Goal: Information Seeking & Learning: Learn about a topic

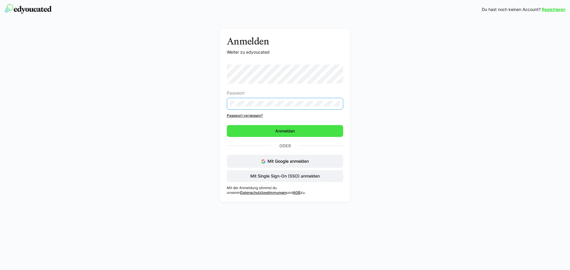
click at [310, 133] on span "Anmelden" at bounding box center [285, 131] width 116 height 12
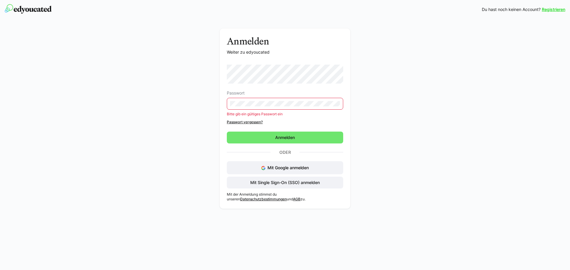
click at [213, 103] on div "Anmelden Weiter zu edyoucated Passwort Bitte gib ein gültiges Passwort ein Pass…" at bounding box center [285, 119] width 335 height 183
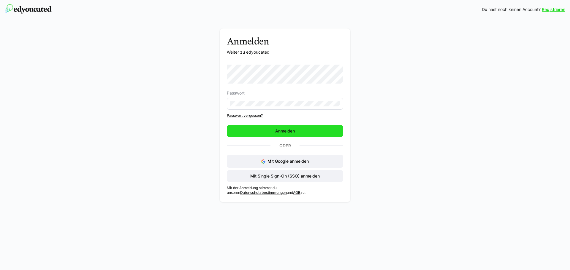
click at [327, 132] on span "Anmelden" at bounding box center [285, 131] width 116 height 12
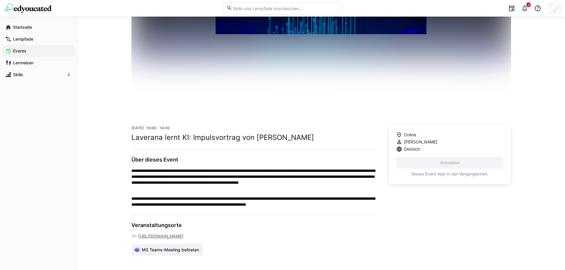
scroll to position [59, 0]
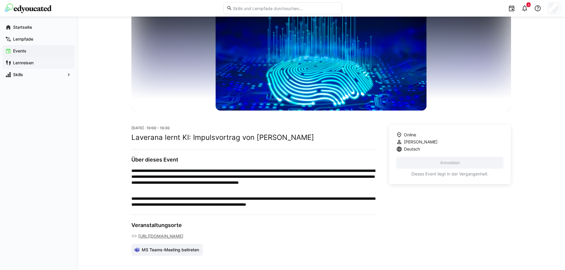
click at [0, 0] on app-navigation-label "Lernreisen" at bounding box center [0, 0] width 0 height 0
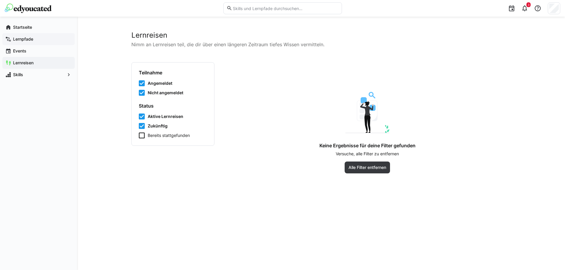
click at [0, 0] on app-navigation-label "Lernpfade" at bounding box center [0, 0] width 0 height 0
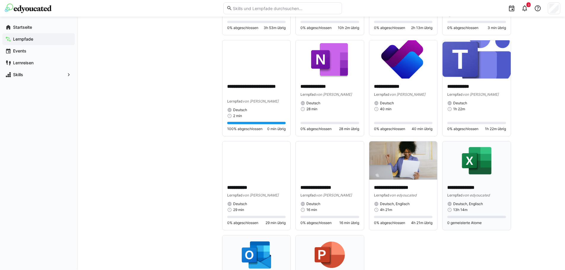
scroll to position [1039, 0]
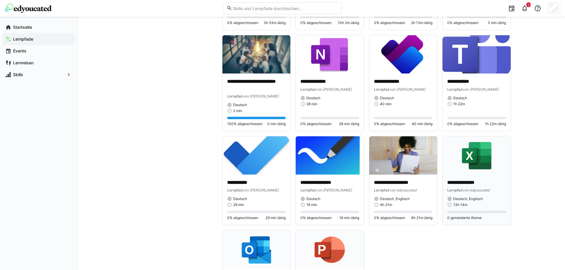
click at [485, 170] on img at bounding box center [477, 156] width 68 height 38
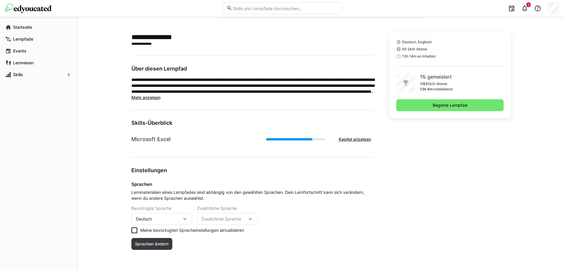
scroll to position [132, 0]
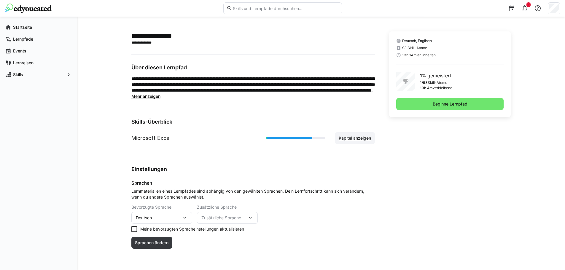
click at [353, 138] on span "Kapitel anzeigen" at bounding box center [355, 138] width 34 height 6
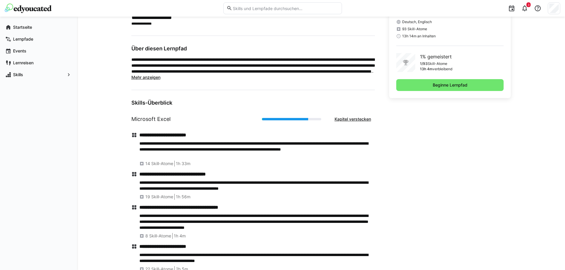
scroll to position [162, 0]
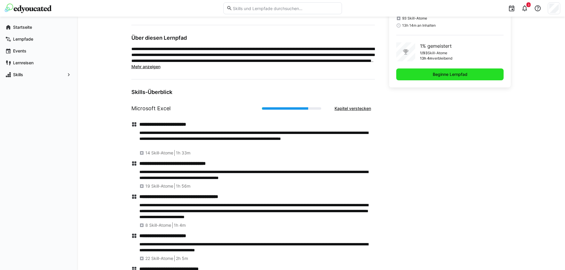
click at [446, 72] on span "Beginne Lernpfad" at bounding box center [450, 75] width 37 height 6
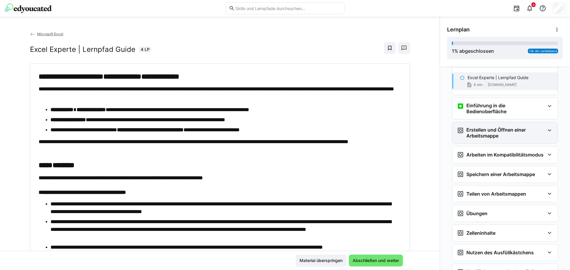
scroll to position [9, 0]
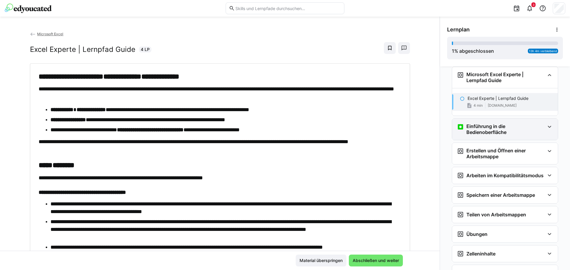
click at [549, 127] on eds-icon at bounding box center [549, 126] width 7 height 7
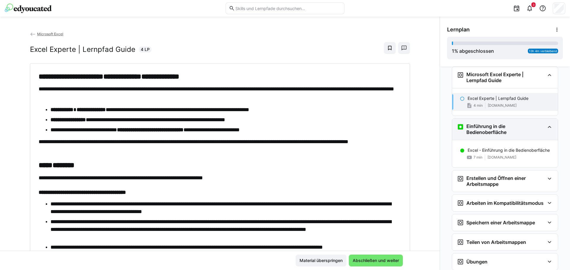
click at [549, 127] on eds-icon at bounding box center [549, 126] width 7 height 7
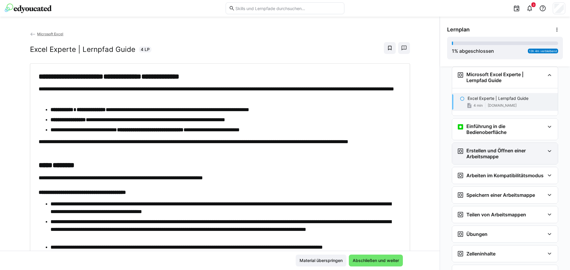
click at [546, 151] on eds-icon at bounding box center [549, 151] width 7 height 7
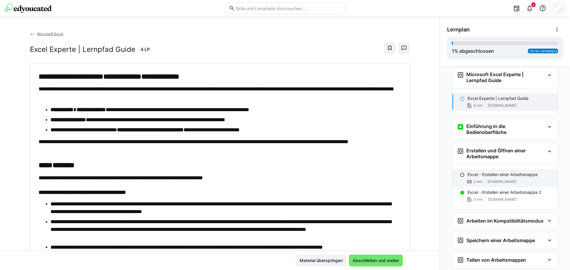
click at [514, 176] on p "Excel - Erstellen einer Arbeitsmappe" at bounding box center [503, 175] width 70 height 6
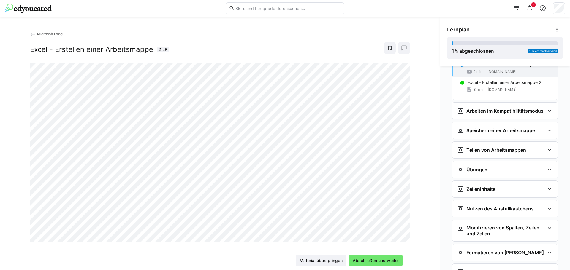
scroll to position [119, 0]
click at [563, 124] on div "Microsoft Excel Experte | Lernpfad Guide Excel Experte | Lernpfad Guide 4 min […" at bounding box center [505, 168] width 130 height 204
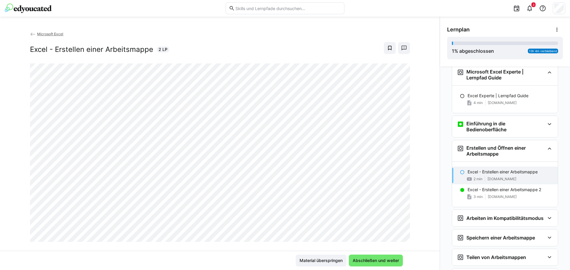
scroll to position [14, 0]
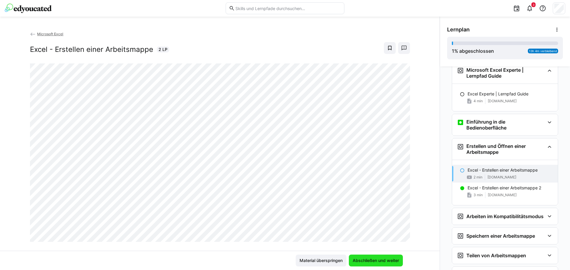
click at [364, 262] on span "Abschließen und weiter" at bounding box center [376, 261] width 48 height 6
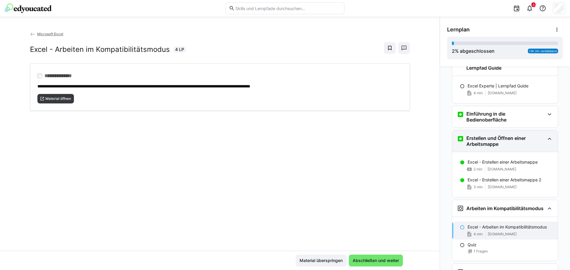
scroll to position [7, 0]
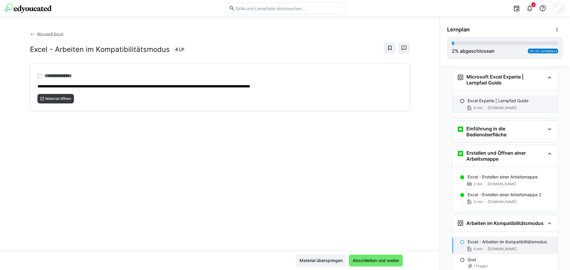
click at [500, 100] on p "Excel Experte | Lernpfad Guide" at bounding box center [498, 101] width 61 height 6
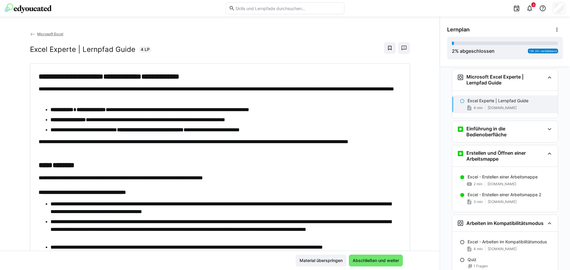
scroll to position [9, 0]
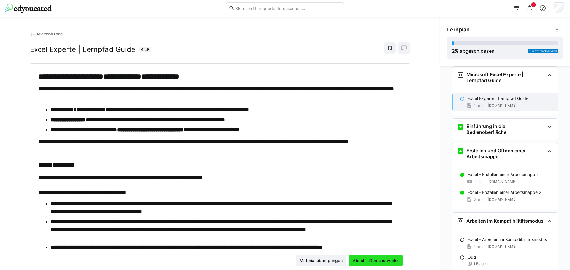
click at [370, 263] on span "Abschließen und weiter" at bounding box center [376, 261] width 48 height 6
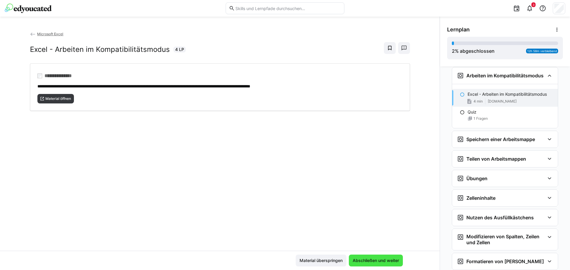
scroll to position [156, 0]
click at [61, 99] on span "Material öffnen" at bounding box center [58, 98] width 27 height 5
click at [389, 263] on span "Abschließen und weiter" at bounding box center [376, 261] width 48 height 6
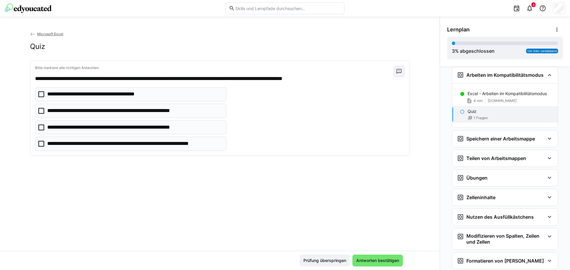
click at [488, 112] on div "Quiz" at bounding box center [510, 112] width 85 height 6
click at [460, 110] on eds-icon at bounding box center [462, 112] width 5 height 5
click at [479, 110] on div "Quiz" at bounding box center [510, 112] width 85 height 6
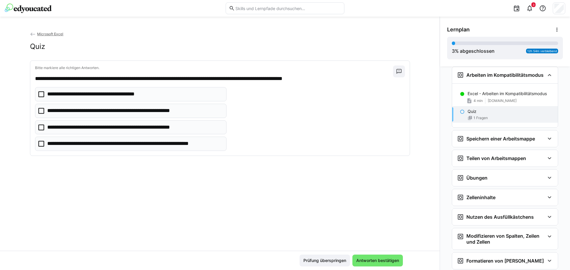
click at [38, 128] on icon at bounding box center [41, 128] width 6 height 6
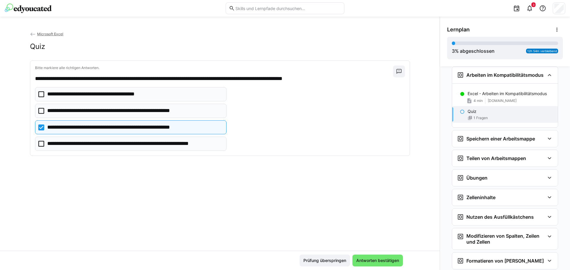
click at [38, 144] on icon at bounding box center [41, 144] width 6 height 6
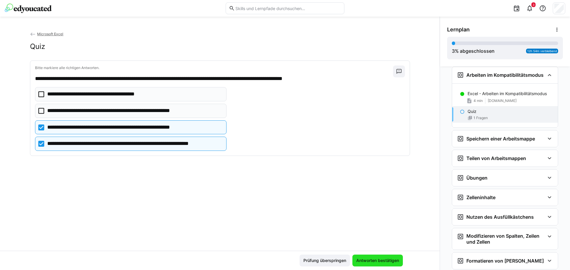
click at [379, 260] on span "Antworten bestätigen" at bounding box center [377, 261] width 45 height 6
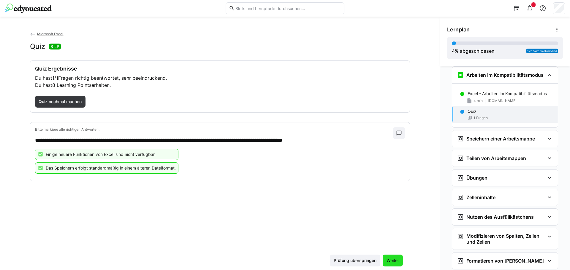
click at [394, 260] on span "Weiter" at bounding box center [393, 261] width 14 height 6
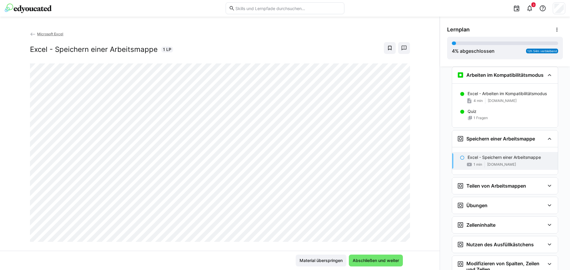
scroll to position [219, 0]
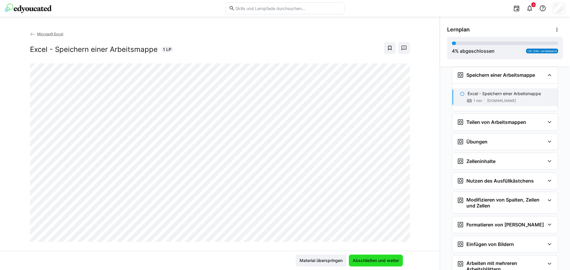
click at [380, 262] on span "Abschließen und weiter" at bounding box center [376, 261] width 48 height 6
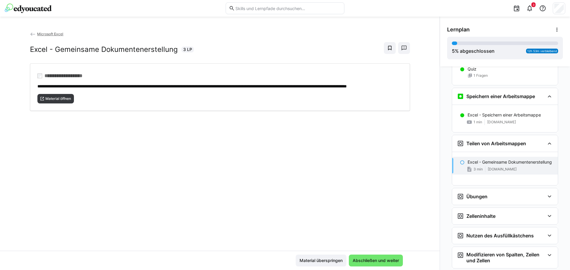
scroll to position [207, 0]
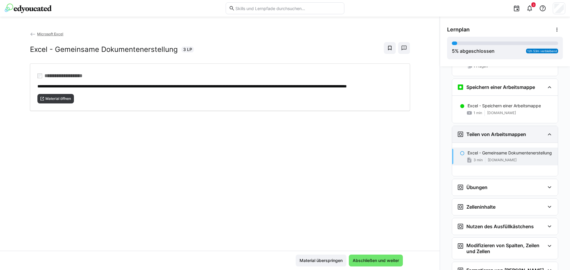
click at [486, 134] on h3 "Teilen von Arbeitsmappen" at bounding box center [496, 134] width 60 height 6
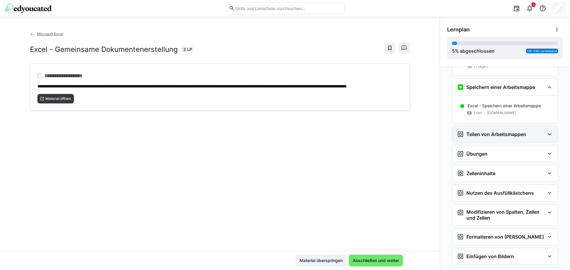
click at [486, 134] on h3 "Teilen von Arbeitsmappen" at bounding box center [496, 134] width 60 height 6
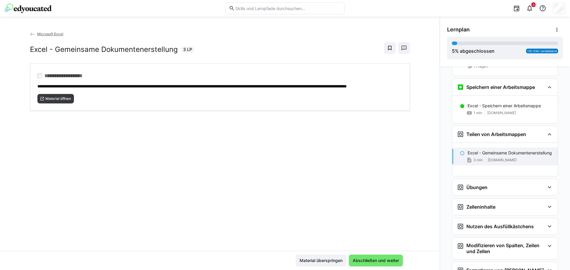
click at [474, 156] on p "Excel - Gemeinsame Dokumentenerstellung" at bounding box center [510, 153] width 84 height 6
click at [61, 101] on span "Material öffnen" at bounding box center [58, 98] width 27 height 5
click at [370, 262] on span "Abschließen und weiter" at bounding box center [376, 261] width 48 height 6
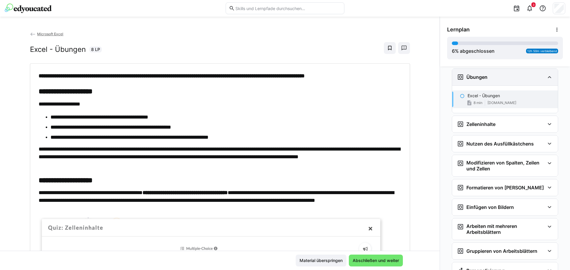
click at [549, 77] on eds-icon at bounding box center [549, 77] width 7 height 7
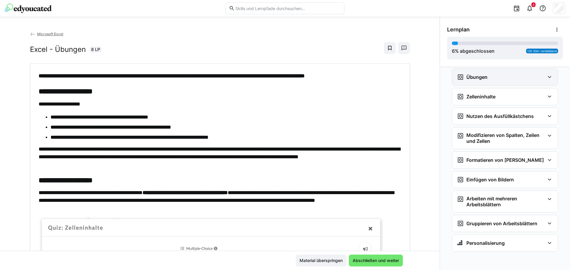
click at [549, 77] on eds-icon at bounding box center [549, 77] width 7 height 7
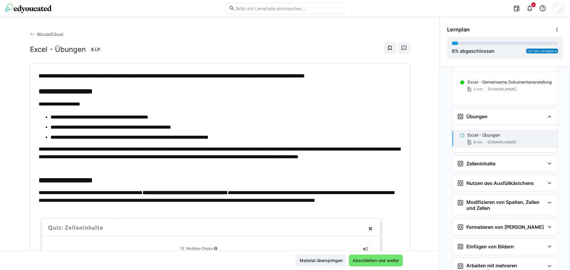
scroll to position [288, 0]
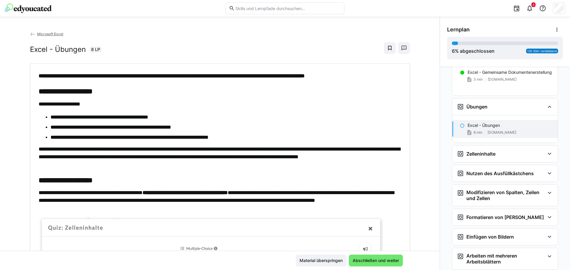
click at [478, 128] on p "Excel - Übungen" at bounding box center [484, 126] width 32 height 6
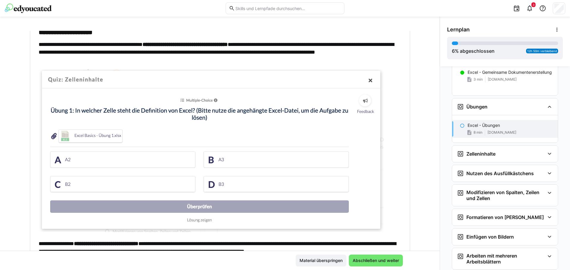
scroll to position [119, 0]
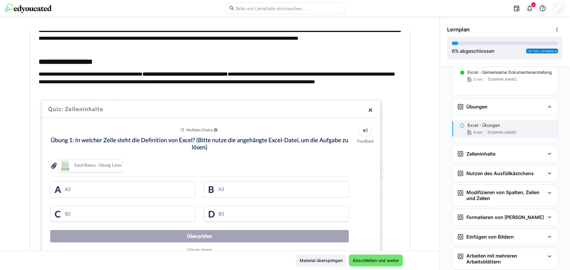
click at [83, 165] on img at bounding box center [211, 180] width 345 height 163
click at [66, 164] on img at bounding box center [211, 180] width 345 height 163
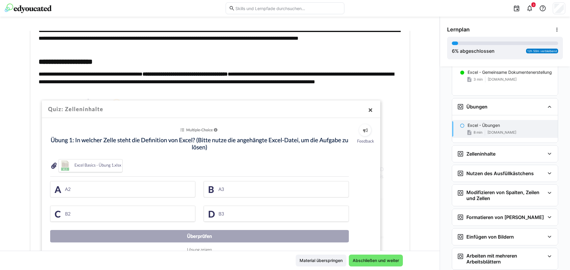
click at [94, 167] on img at bounding box center [211, 180] width 345 height 163
drag, startPoint x: 89, startPoint y: 166, endPoint x: 85, endPoint y: 164, distance: 3.8
click at [85, 164] on img at bounding box center [211, 180] width 345 height 163
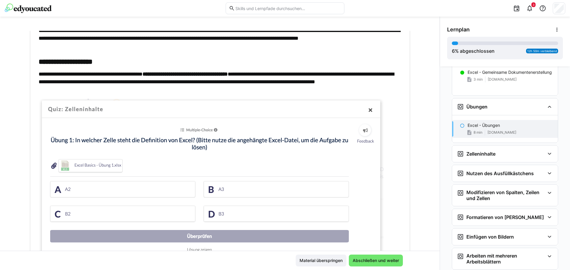
drag, startPoint x: 50, startPoint y: 164, endPoint x: 156, endPoint y: 160, distance: 106.3
click at [156, 160] on img at bounding box center [211, 180] width 345 height 163
click at [64, 165] on img at bounding box center [211, 180] width 345 height 163
click at [88, 164] on img at bounding box center [211, 180] width 345 height 163
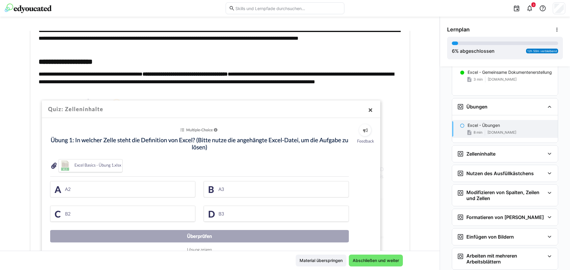
click at [88, 164] on img at bounding box center [211, 180] width 345 height 163
click at [106, 164] on img at bounding box center [211, 180] width 345 height 163
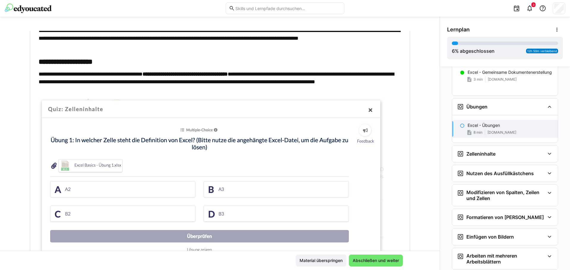
drag, startPoint x: 56, startPoint y: 165, endPoint x: 235, endPoint y: 161, distance: 179.3
click at [235, 161] on img at bounding box center [211, 180] width 345 height 163
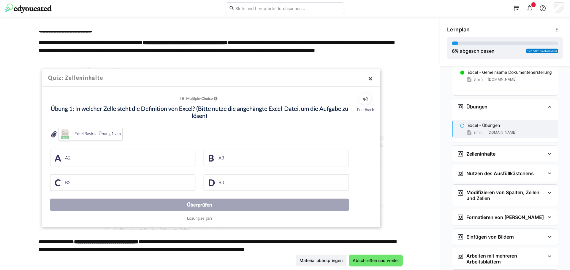
scroll to position [150, 0]
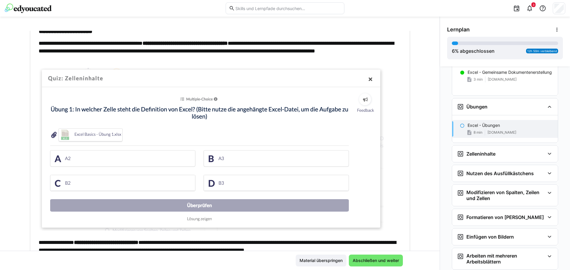
drag, startPoint x: 83, startPoint y: 135, endPoint x: 75, endPoint y: 135, distance: 8.0
click at [75, 135] on img at bounding box center [211, 149] width 345 height 163
click at [59, 135] on img at bounding box center [211, 149] width 345 height 163
click at [60, 135] on img at bounding box center [211, 149] width 345 height 163
click at [50, 135] on img at bounding box center [211, 149] width 345 height 163
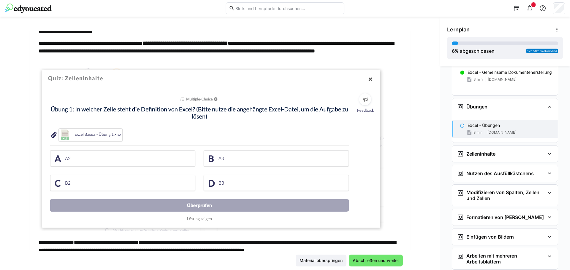
click at [50, 135] on img at bounding box center [211, 149] width 345 height 163
click at [100, 134] on img at bounding box center [211, 149] width 345 height 163
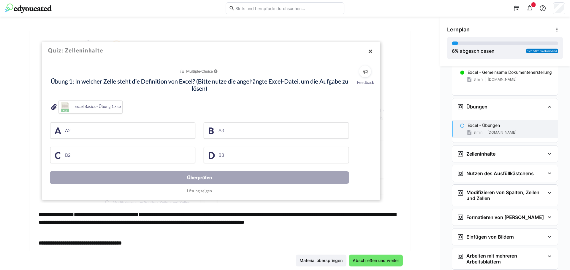
scroll to position [178, 0]
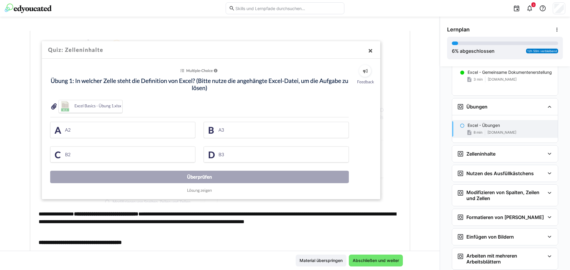
drag, startPoint x: 99, startPoint y: 106, endPoint x: 70, endPoint y: 107, distance: 29.7
click at [70, 107] on img at bounding box center [211, 120] width 345 height 163
click at [63, 104] on img at bounding box center [211, 120] width 345 height 163
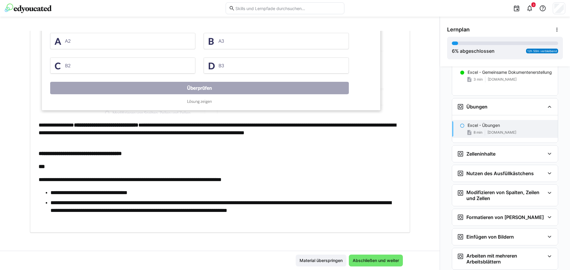
scroll to position [268, 0]
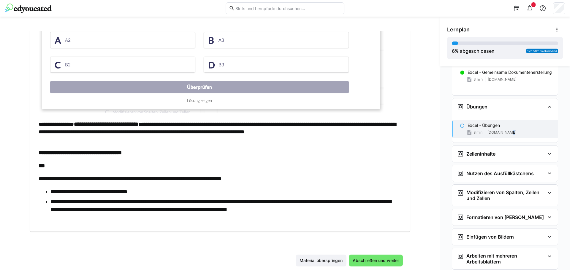
click at [506, 131] on span "[DOMAIN_NAME]" at bounding box center [501, 132] width 29 height 5
click at [490, 133] on span "[DOMAIN_NAME]" at bounding box center [501, 132] width 29 height 5
click at [504, 133] on span "[DOMAIN_NAME]" at bounding box center [501, 132] width 29 height 5
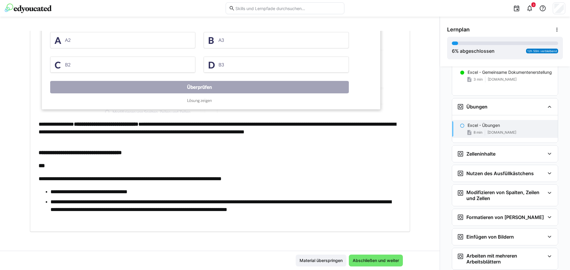
click at [488, 131] on span "[DOMAIN_NAME]" at bounding box center [501, 132] width 29 height 5
click at [489, 132] on span "[DOMAIN_NAME]" at bounding box center [501, 132] width 29 height 5
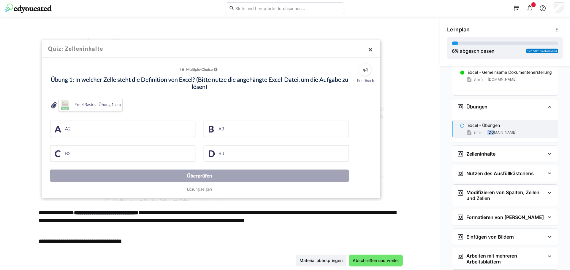
scroll to position [209, 0]
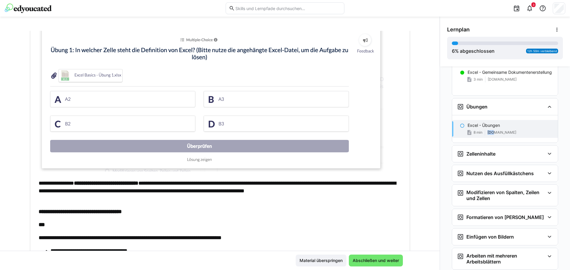
click at [77, 76] on img at bounding box center [211, 90] width 345 height 163
click at [78, 76] on img at bounding box center [211, 90] width 345 height 163
drag, startPoint x: 52, startPoint y: 74, endPoint x: 167, endPoint y: 66, distance: 115.2
click at [167, 66] on img at bounding box center [211, 90] width 345 height 163
click at [548, 153] on eds-icon at bounding box center [549, 153] width 7 height 7
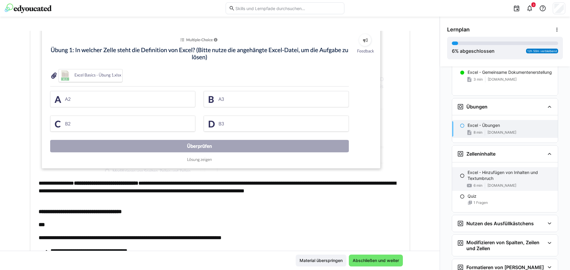
click at [490, 175] on p "Excel - Hinzufügen von Inhalten und Textumbruch" at bounding box center [510, 176] width 85 height 12
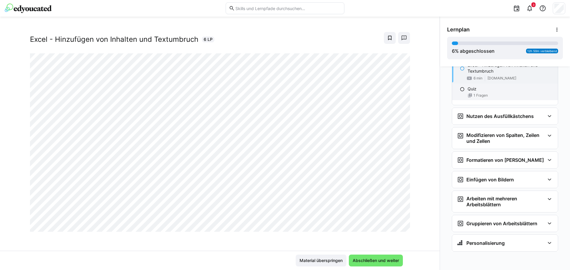
scroll to position [366, 0]
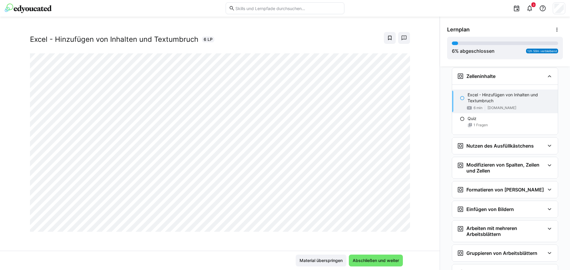
click at [396, 225] on div at bounding box center [403, 225] width 14 height 12
click at [398, 225] on div at bounding box center [403, 225] width 14 height 12
click at [367, 260] on span "Abschließen und weiter" at bounding box center [376, 261] width 48 height 6
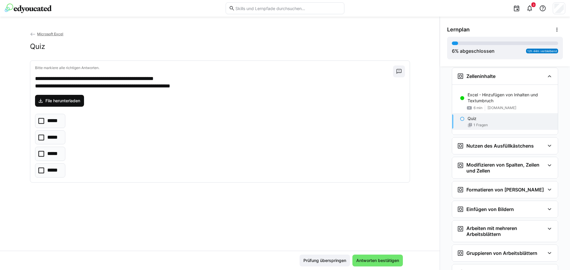
click at [73, 101] on span "File herunterladen" at bounding box center [63, 101] width 37 height 6
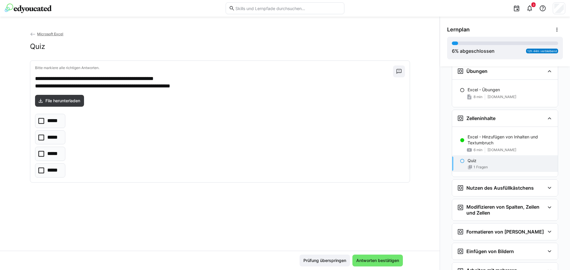
scroll to position [306, 0]
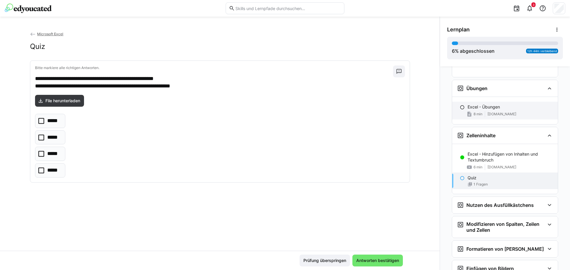
click at [488, 108] on p "Excel - Übungen" at bounding box center [484, 107] width 32 height 6
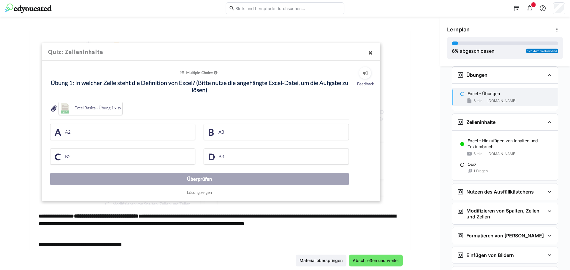
scroll to position [178, 0]
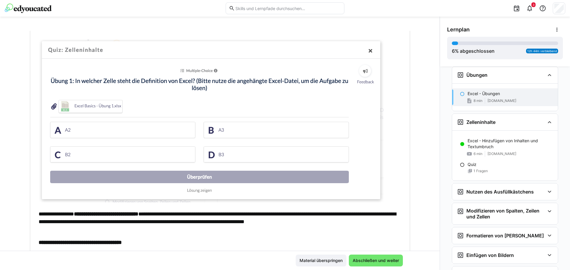
click at [137, 129] on img at bounding box center [211, 120] width 345 height 163
click at [121, 125] on img at bounding box center [211, 120] width 345 height 163
click at [56, 131] on img at bounding box center [211, 120] width 345 height 163
click at [460, 93] on eds-icon at bounding box center [462, 94] width 5 height 5
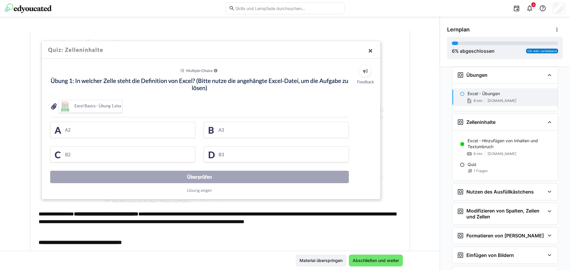
click at [99, 128] on img at bounding box center [211, 120] width 345 height 163
drag, startPoint x: 100, startPoint y: 127, endPoint x: 84, endPoint y: 127, distance: 15.4
click at [84, 127] on img at bounding box center [211, 120] width 345 height 163
click at [58, 132] on img at bounding box center [211, 120] width 345 height 163
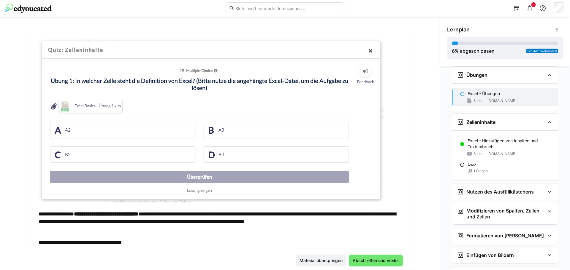
click at [58, 132] on img at bounding box center [211, 120] width 345 height 163
click at [159, 127] on img at bounding box center [211, 120] width 345 height 163
click at [93, 103] on img at bounding box center [211, 120] width 345 height 163
click at [110, 111] on img at bounding box center [211, 120] width 345 height 163
click at [106, 131] on img at bounding box center [211, 120] width 345 height 163
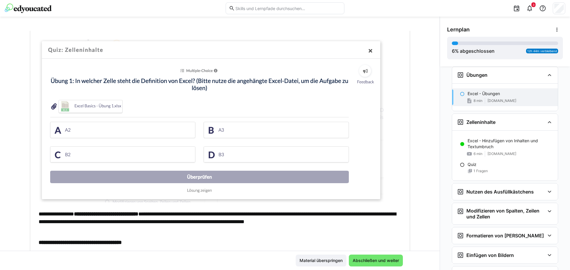
click at [107, 131] on img at bounding box center [211, 120] width 345 height 163
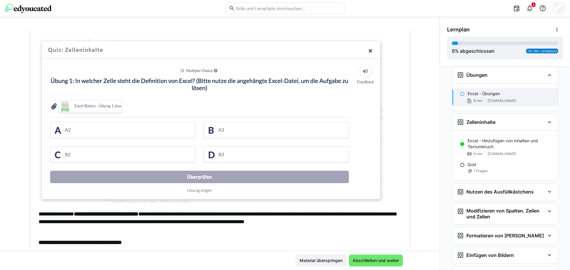
click at [143, 126] on img at bounding box center [211, 120] width 345 height 163
click at [74, 129] on img at bounding box center [211, 120] width 345 height 163
drag, startPoint x: 136, startPoint y: 136, endPoint x: 134, endPoint y: 133, distance: 4.1
click at [54, 129] on img at bounding box center [211, 120] width 345 height 163
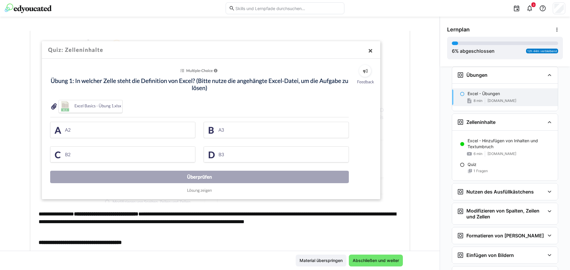
click at [54, 133] on img at bounding box center [211, 120] width 345 height 163
drag, startPoint x: 66, startPoint y: 131, endPoint x: 79, endPoint y: 131, distance: 13.1
click at [66, 131] on img at bounding box center [211, 120] width 345 height 163
click at [138, 131] on img at bounding box center [211, 120] width 345 height 163
drag, startPoint x: 171, startPoint y: 130, endPoint x: 168, endPoint y: 128, distance: 3.4
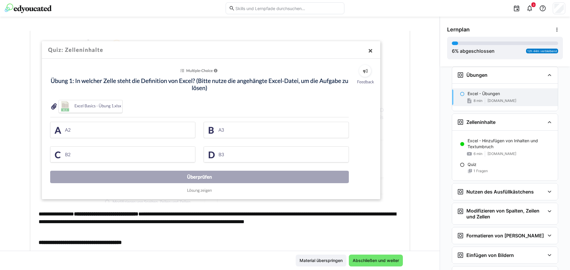
click at [171, 130] on img at bounding box center [211, 120] width 345 height 163
click at [59, 120] on img at bounding box center [211, 120] width 345 height 163
click at [50, 133] on img at bounding box center [211, 120] width 345 height 163
click at [62, 152] on img at bounding box center [211, 120] width 345 height 163
click at [232, 153] on img at bounding box center [211, 120] width 345 height 163
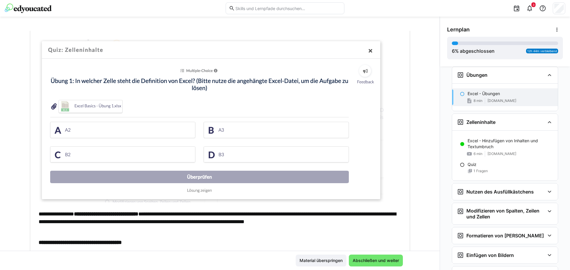
click at [221, 131] on img at bounding box center [211, 120] width 345 height 163
click at [180, 126] on img at bounding box center [211, 120] width 345 height 163
click at [79, 135] on img at bounding box center [211, 120] width 345 height 163
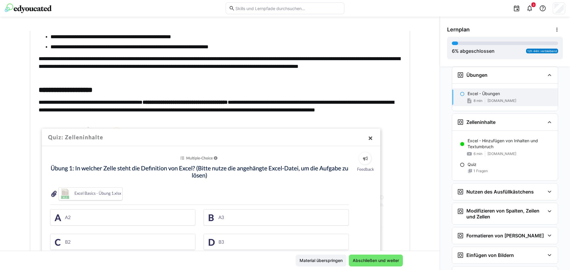
scroll to position [90, 0]
click at [367, 137] on img at bounding box center [211, 208] width 345 height 163
click at [483, 75] on h3 "Übungen" at bounding box center [476, 75] width 21 height 6
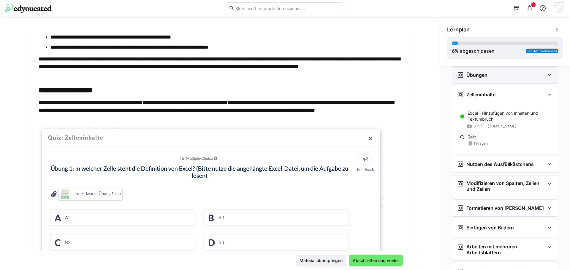
click at [546, 74] on eds-icon at bounding box center [549, 75] width 7 height 7
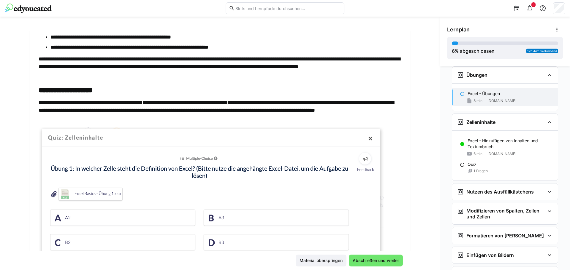
click at [499, 96] on div "Excel - Übungen" at bounding box center [510, 94] width 85 height 6
click at [461, 93] on eds-icon at bounding box center [462, 94] width 5 height 5
click at [460, 94] on eds-icon at bounding box center [462, 94] width 5 height 5
click at [91, 216] on img at bounding box center [211, 208] width 345 height 163
click at [93, 218] on img at bounding box center [211, 208] width 345 height 163
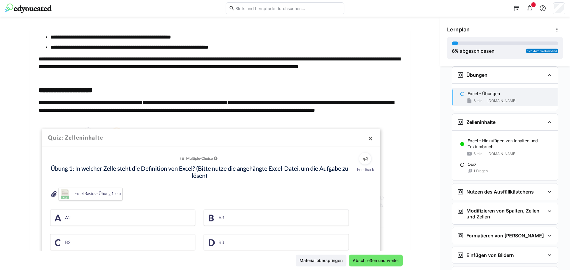
click at [93, 218] on img at bounding box center [211, 208] width 345 height 163
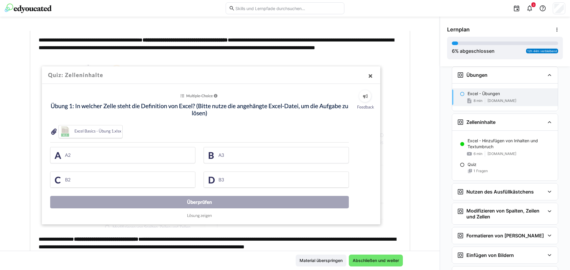
scroll to position [150, 0]
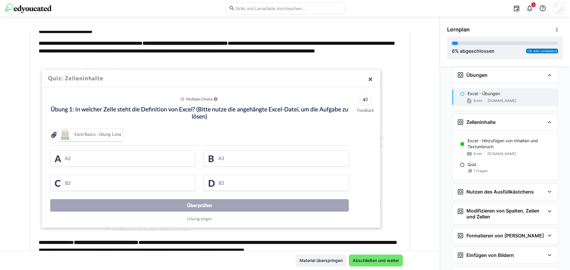
click at [99, 134] on img at bounding box center [211, 149] width 345 height 163
click at [51, 160] on img at bounding box center [211, 149] width 345 height 163
click at [56, 159] on img at bounding box center [211, 149] width 345 height 163
click at [53, 159] on img at bounding box center [211, 149] width 345 height 163
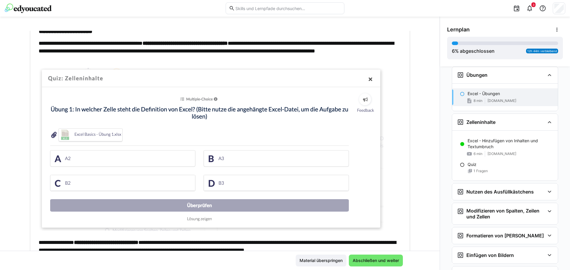
click at [54, 159] on img at bounding box center [211, 149] width 345 height 163
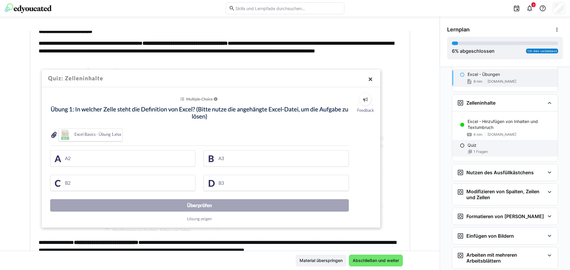
scroll to position [349, 0]
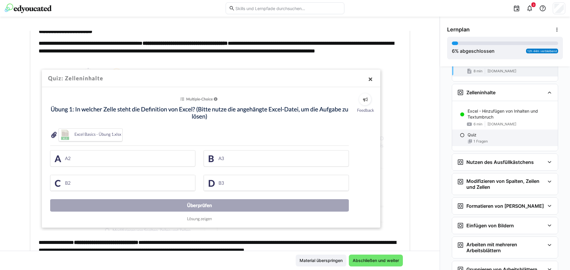
click at [489, 142] on div "1 Fragen" at bounding box center [510, 141] width 85 height 5
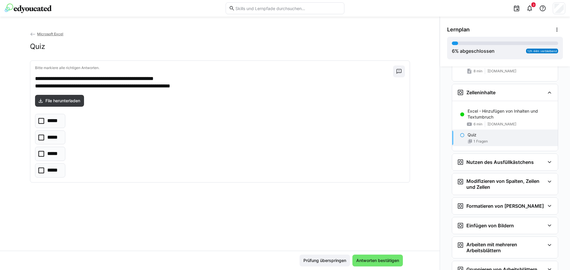
scroll to position [367, 0]
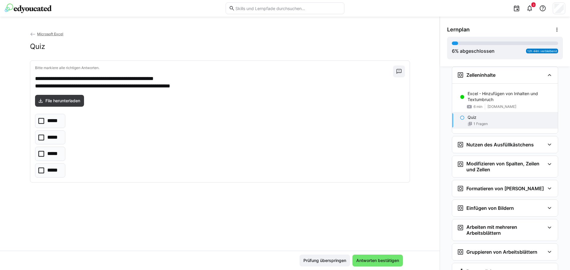
click at [40, 155] on icon at bounding box center [41, 154] width 6 height 6
click at [377, 260] on span "Antworten bestätigen" at bounding box center [377, 261] width 45 height 6
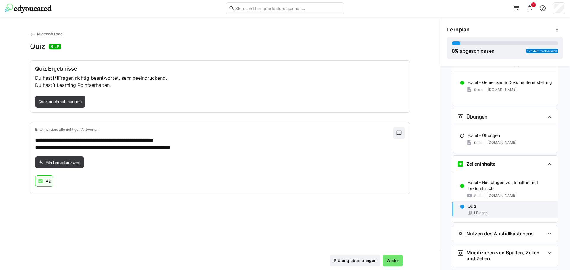
scroll to position [308, 0]
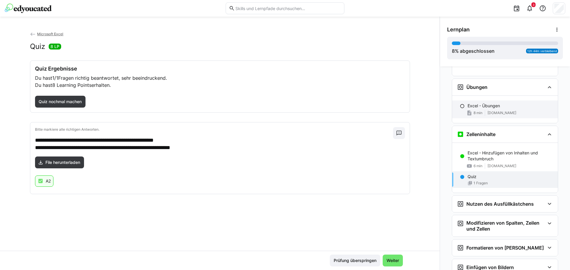
click at [483, 110] on div "Excel - Übungen 8 min [DOMAIN_NAME]" at bounding box center [505, 110] width 106 height 18
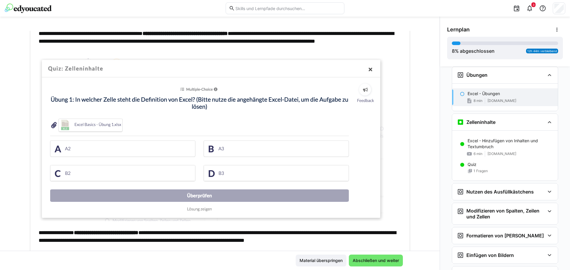
scroll to position [178, 0]
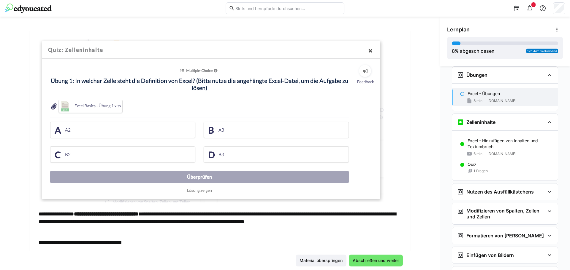
click at [56, 130] on img at bounding box center [211, 120] width 345 height 163
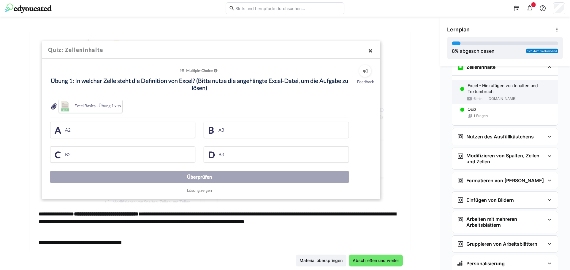
scroll to position [366, 0]
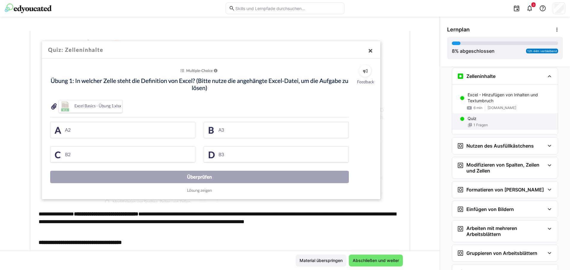
click at [475, 124] on span "1 Fragen" at bounding box center [480, 125] width 14 height 5
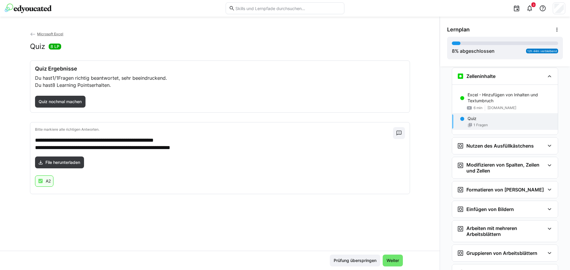
scroll to position [367, 0]
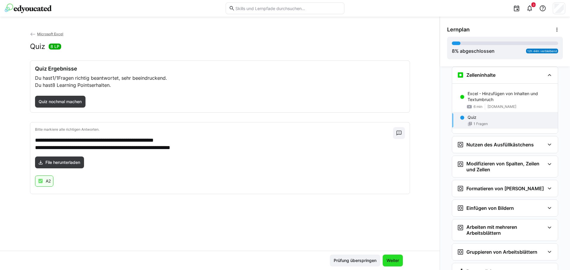
click at [396, 259] on span "Weiter" at bounding box center [393, 261] width 14 height 6
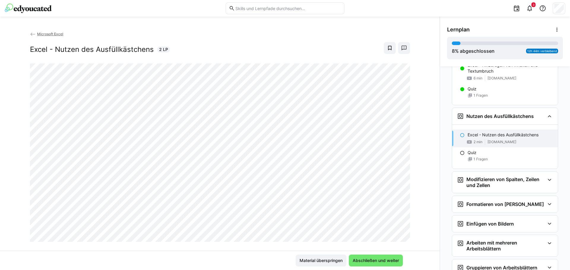
scroll to position [366, 0]
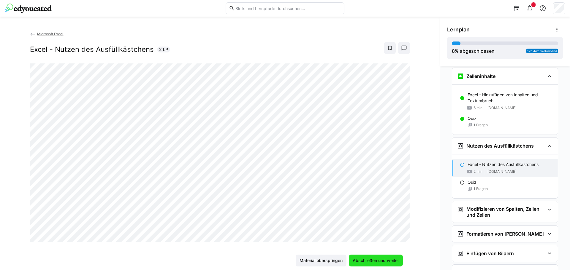
click at [377, 261] on span "Abschließen und weiter" at bounding box center [376, 261] width 48 height 6
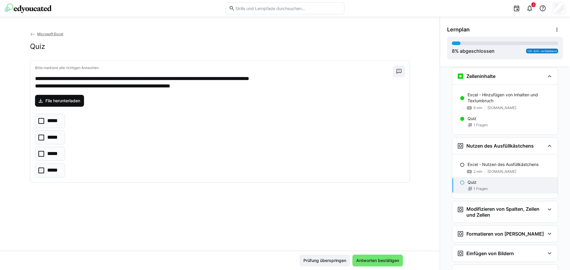
click at [72, 99] on span "File herunterladen" at bounding box center [63, 101] width 37 height 6
click at [39, 171] on icon at bounding box center [41, 171] width 6 height 6
click at [382, 262] on span "Antworten bestätigen" at bounding box center [377, 261] width 45 height 6
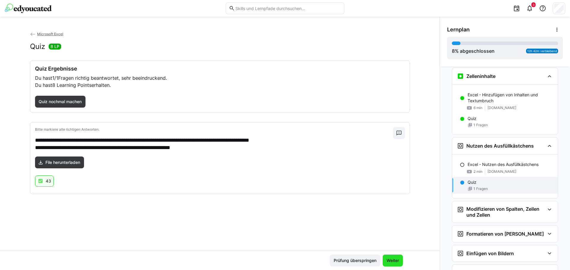
click at [391, 260] on span "Weiter" at bounding box center [393, 261] width 14 height 6
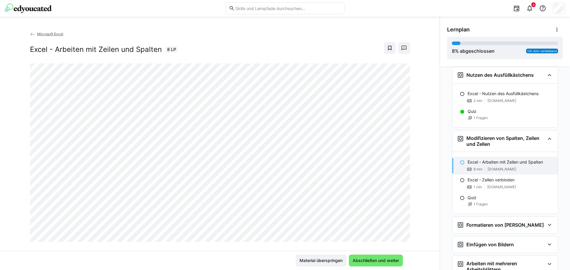
scroll to position [440, 0]
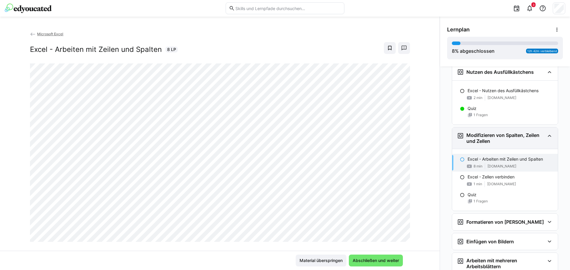
click at [547, 137] on eds-icon at bounding box center [549, 135] width 7 height 7
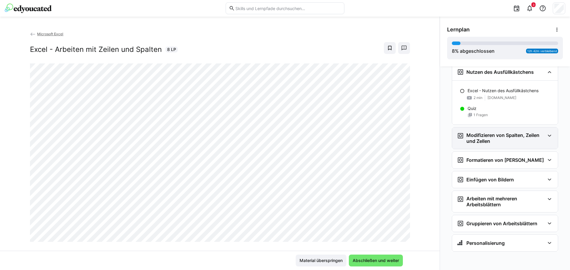
click at [547, 137] on eds-icon at bounding box center [549, 135] width 7 height 7
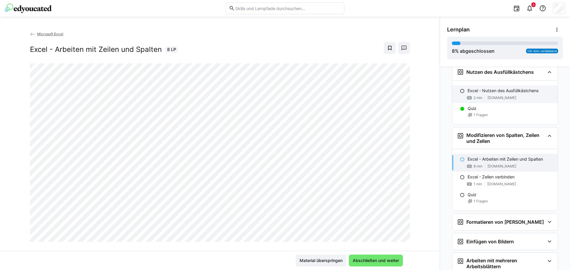
click at [460, 91] on eds-icon at bounding box center [462, 91] width 5 height 5
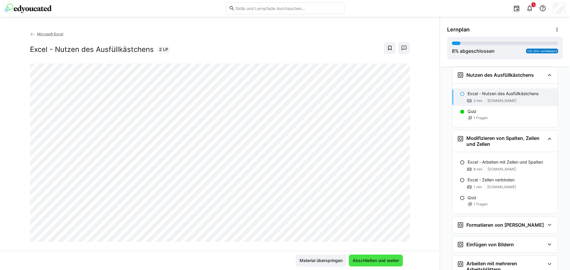
click at [358, 259] on span "Abschließen und weiter" at bounding box center [376, 261] width 48 height 6
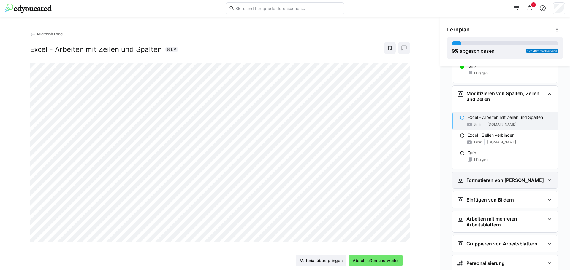
scroll to position [471, 0]
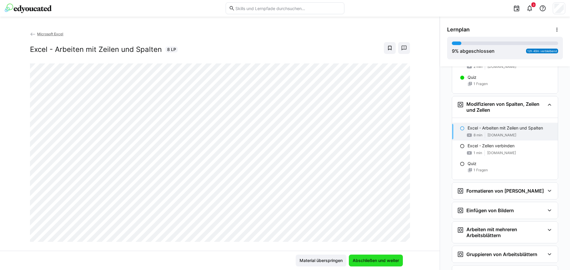
click at [382, 260] on span "Abschließen und weiter" at bounding box center [376, 261] width 48 height 6
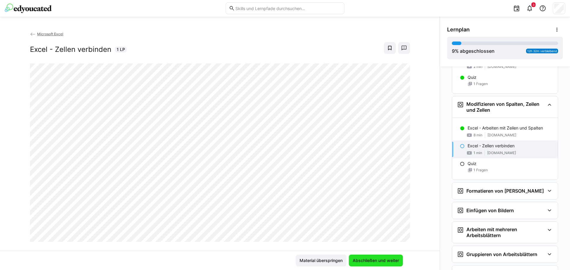
click at [372, 261] on span "Abschließen und weiter" at bounding box center [376, 261] width 48 height 6
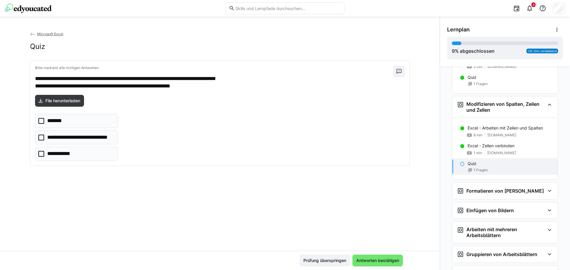
click at [40, 120] on icon at bounding box center [41, 121] width 6 height 6
click at [374, 261] on span "Antworten bestätigen" at bounding box center [377, 261] width 45 height 6
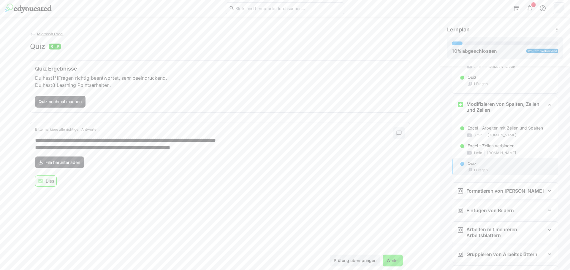
click at [392, 261] on span "Weiter" at bounding box center [393, 261] width 14 height 6
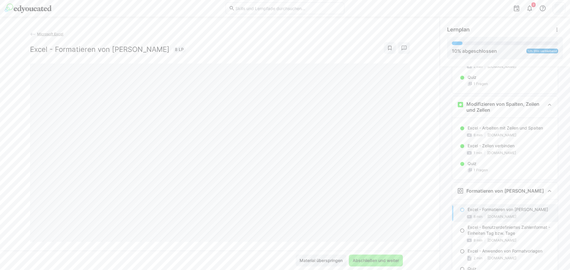
scroll to position [502, 0]
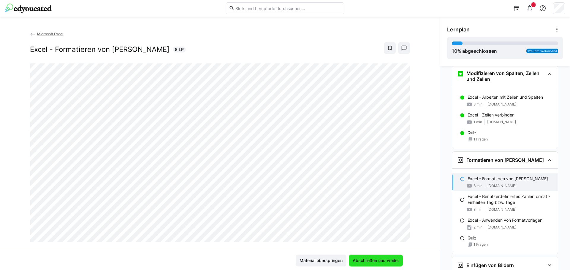
click at [390, 259] on span "Abschließen und weiter" at bounding box center [376, 261] width 48 height 6
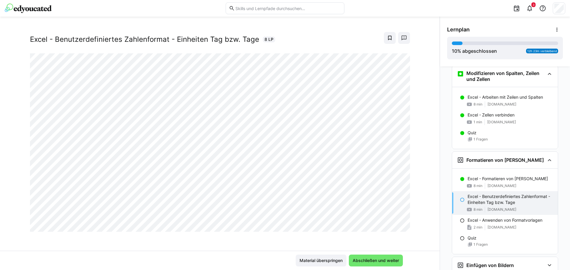
scroll to position [0, 0]
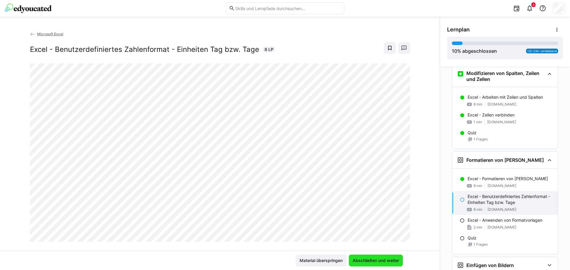
click at [378, 260] on span "Abschließen und weiter" at bounding box center [376, 261] width 48 height 6
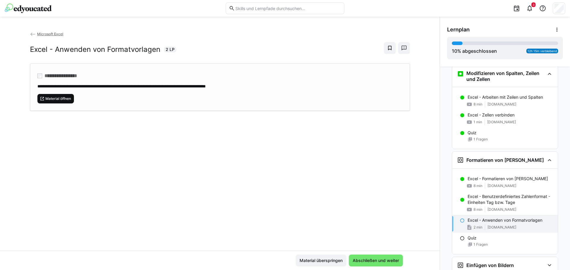
click at [63, 96] on span "Material öffnen" at bounding box center [55, 98] width 37 height 9
click at [387, 260] on span "Abschließen und weiter" at bounding box center [376, 261] width 48 height 6
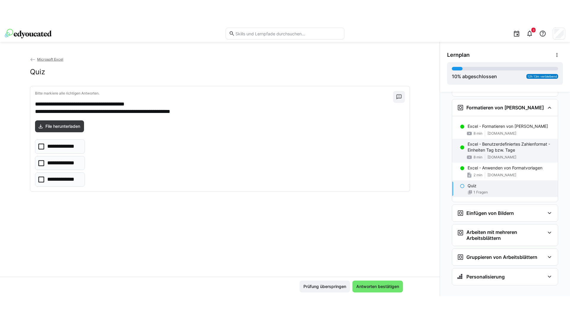
scroll to position [587, 0]
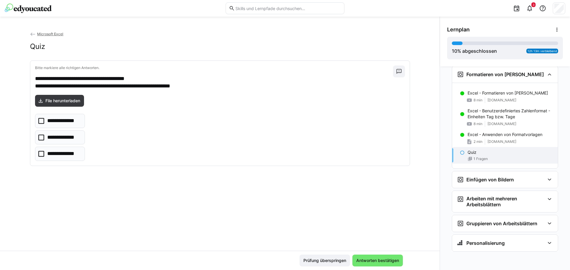
click at [41, 139] on icon at bounding box center [41, 138] width 6 height 6
click at [370, 263] on span "Antworten bestätigen" at bounding box center [377, 261] width 45 height 6
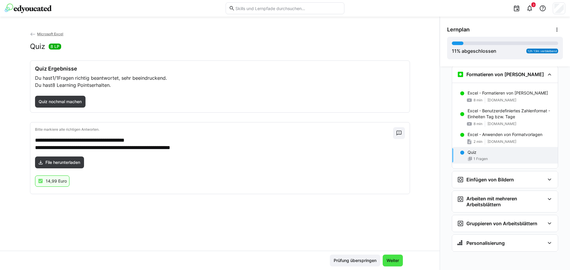
click at [389, 262] on span "Weiter" at bounding box center [393, 261] width 14 height 6
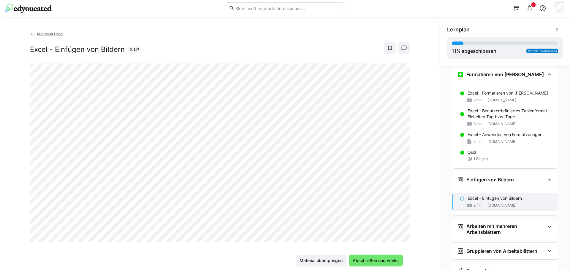
scroll to position [615, 0]
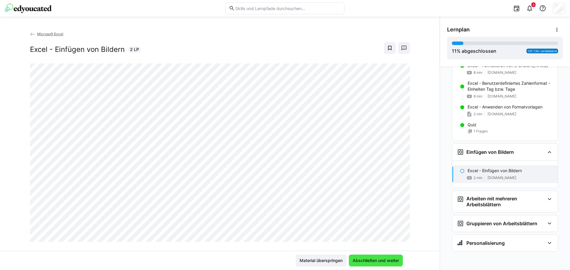
click at [368, 262] on span "Abschließen und weiter" at bounding box center [376, 261] width 48 height 6
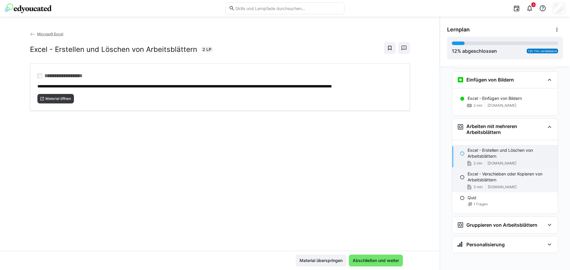
scroll to position [689, 0]
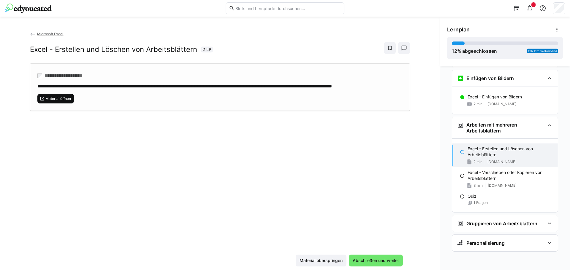
click at [52, 101] on span "Material öffnen" at bounding box center [58, 98] width 27 height 5
click at [378, 262] on span "Abschließen und weiter" at bounding box center [376, 261] width 48 height 6
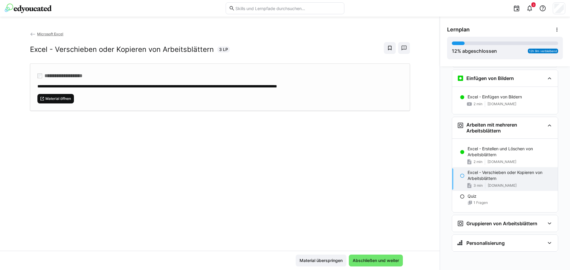
click at [55, 99] on span "Material öffnen" at bounding box center [58, 98] width 27 height 5
click at [384, 262] on span "Abschließen und weiter" at bounding box center [376, 261] width 48 height 6
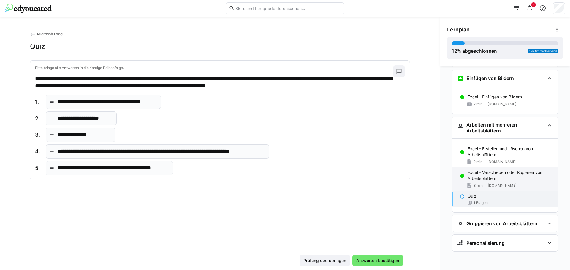
click at [486, 173] on p "Excel - Verschieben oder Kopieren von Arbeitsblättern" at bounding box center [510, 176] width 85 height 12
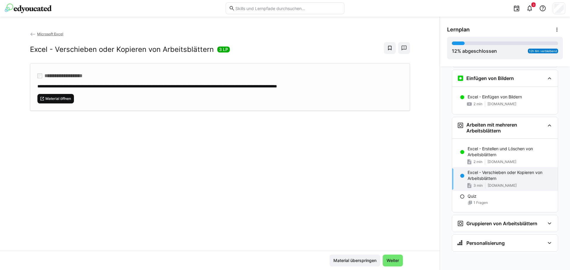
click at [58, 99] on span "Material öffnen" at bounding box center [58, 98] width 27 height 5
click at [471, 197] on p "Quiz" at bounding box center [472, 197] width 9 height 6
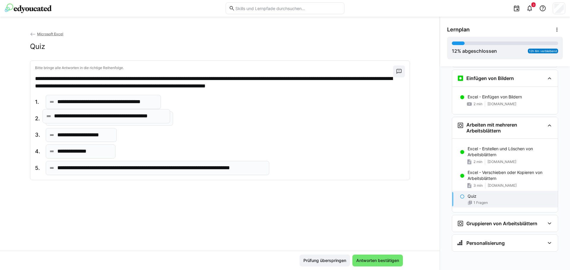
drag, startPoint x: 134, startPoint y: 172, endPoint x: 133, endPoint y: 120, distance: 52.0
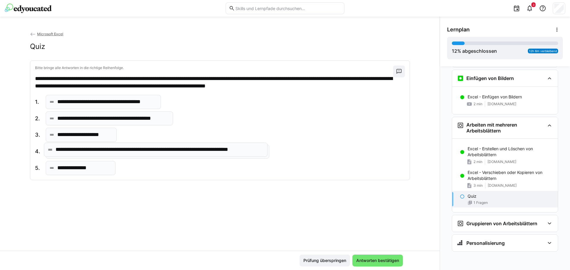
drag, startPoint x: 94, startPoint y: 172, endPoint x: 94, endPoint y: 154, distance: 18.4
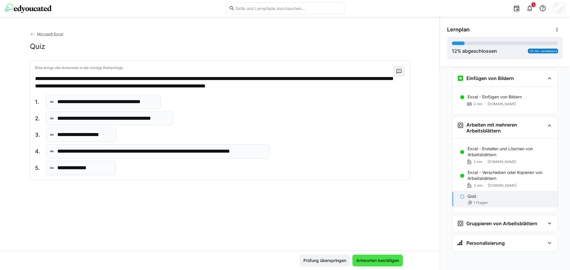
click at [363, 262] on span "Antworten bestätigen" at bounding box center [377, 261] width 45 height 6
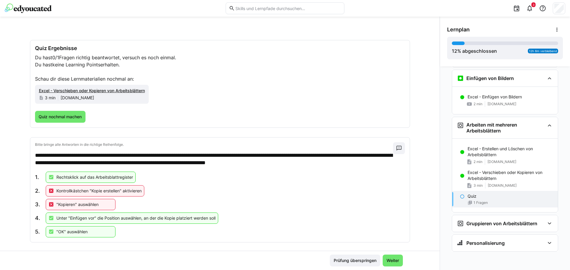
scroll to position [26, 0]
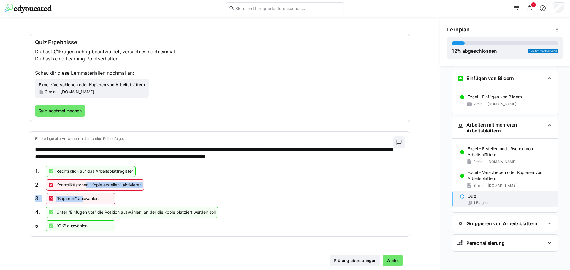
drag, startPoint x: 82, startPoint y: 195, endPoint x: 85, endPoint y: 180, distance: 15.1
click at [85, 180] on div "1. Rechtsklick auf das Arbeitsblattregister 2. Kontrollkästchen "Kopie erstelle…" at bounding box center [126, 199] width 183 height 66
click at [50, 110] on span "Quiz nochmal machen" at bounding box center [60, 111] width 45 height 6
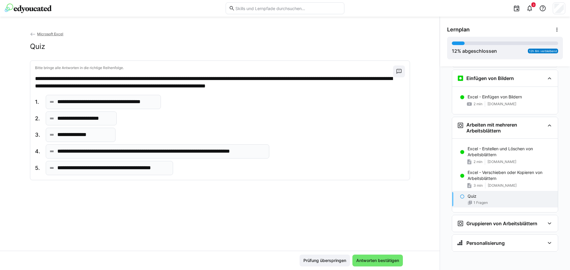
scroll to position [0, 0]
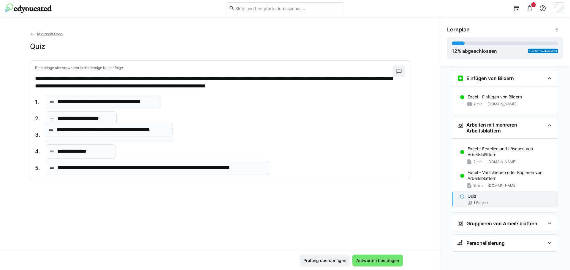
drag, startPoint x: 101, startPoint y: 169, endPoint x: 101, endPoint y: 131, distance: 38.0
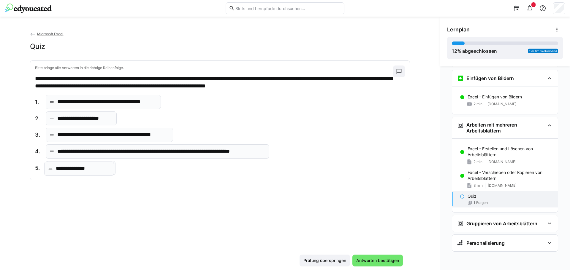
drag, startPoint x: 91, startPoint y: 153, endPoint x: 91, endPoint y: 170, distance: 17.2
click at [371, 260] on span "Antworten bestätigen" at bounding box center [377, 261] width 45 height 6
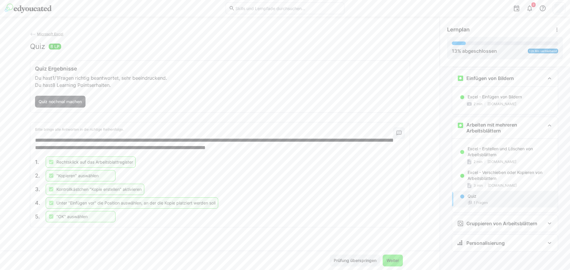
click at [390, 260] on span "Weiter" at bounding box center [393, 261] width 14 height 6
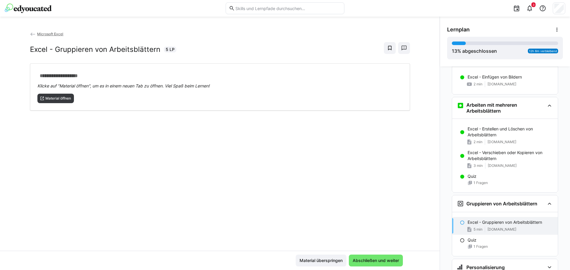
scroll to position [733, 0]
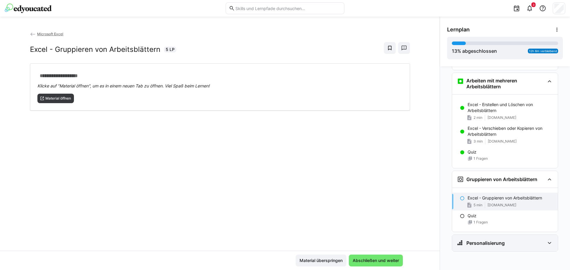
click at [548, 242] on eds-icon at bounding box center [549, 243] width 7 height 7
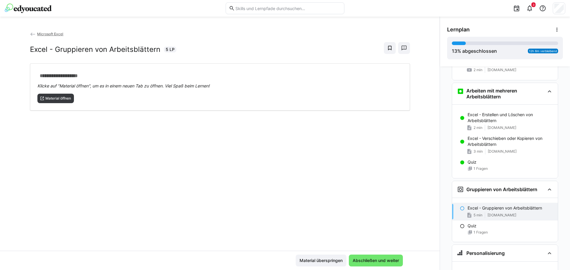
click at [486, 210] on p "Excel - Gruppieren von Arbeitsblättern" at bounding box center [505, 208] width 75 height 6
click at [58, 99] on span "Material öffnen" at bounding box center [58, 98] width 27 height 5
click at [460, 226] on eds-icon at bounding box center [462, 226] width 5 height 5
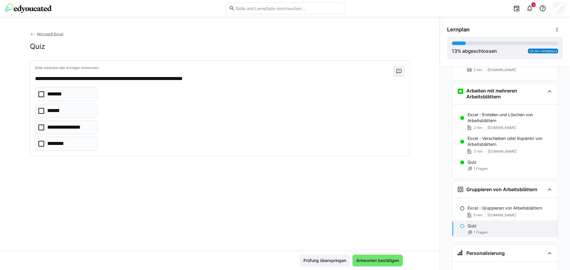
click at [40, 94] on icon at bounding box center [41, 94] width 6 height 6
click at [368, 260] on span "Antworten bestätigen" at bounding box center [377, 261] width 45 height 6
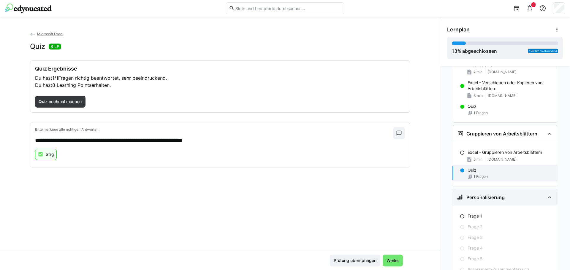
scroll to position [782, 0]
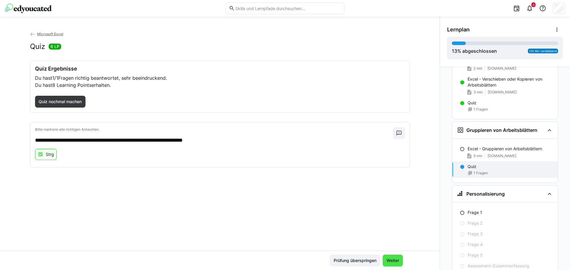
click at [389, 258] on span "Weiter" at bounding box center [393, 261] width 14 height 6
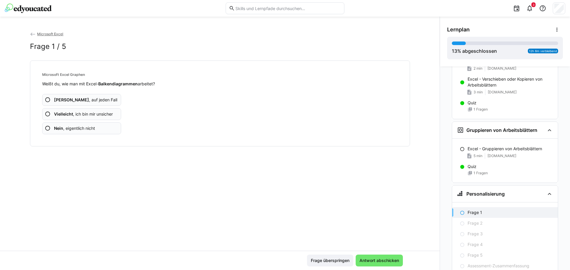
scroll to position [807, 0]
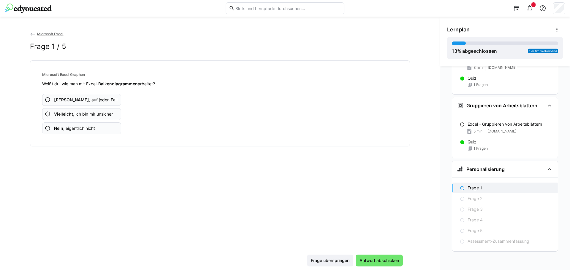
click at [47, 129] on eds-icon at bounding box center [48, 129] width 6 height 6
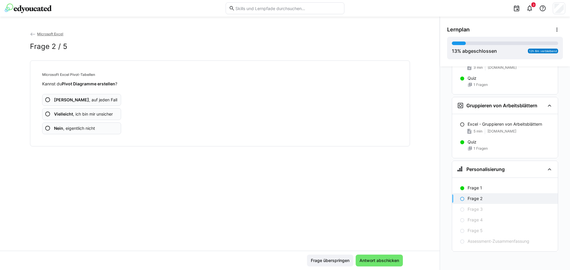
click at [47, 114] on eds-icon at bounding box center [48, 114] width 6 height 6
click at [45, 115] on eds-icon at bounding box center [48, 114] width 6 height 6
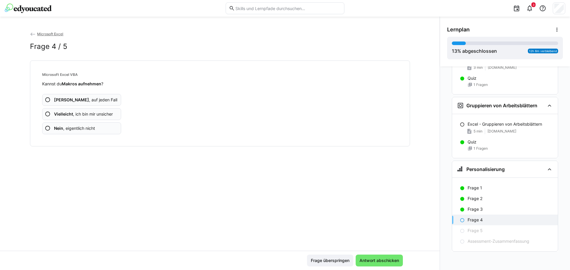
click at [46, 129] on eds-icon at bounding box center [48, 129] width 6 height 6
click at [45, 130] on eds-icon at bounding box center [48, 129] width 6 height 6
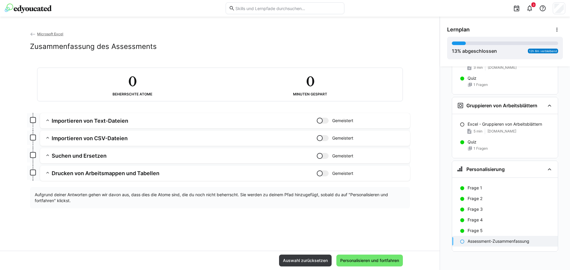
click at [81, 121] on h3 "Importieren von Text-Dateien" at bounding box center [184, 121] width 265 height 7
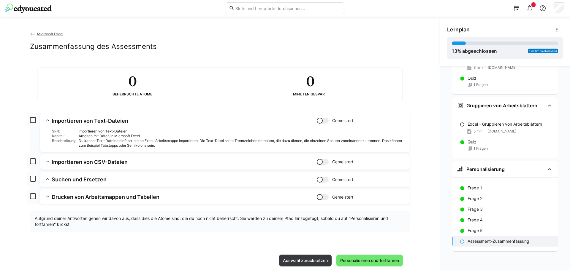
click at [34, 119] on app-box at bounding box center [33, 120] width 6 height 6
click at [101, 134] on div "Arbeiten mit Daten in Microsoft Excel" at bounding box center [242, 136] width 327 height 5
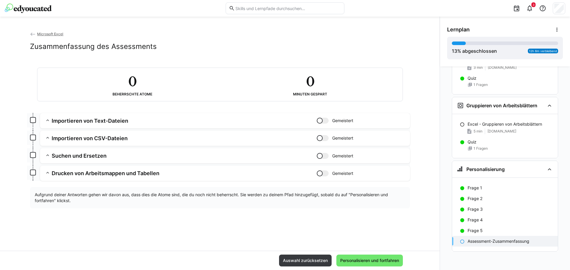
click at [101, 134] on div "Importieren von Text-Dateien Gemeistert Skill: Importieren von Text-Dateien Kap…" at bounding box center [220, 147] width 380 height 68
click at [33, 120] on app-box at bounding box center [33, 120] width 6 height 6
click at [376, 262] on span "Personalisieren und fortfahren" at bounding box center [369, 261] width 61 height 6
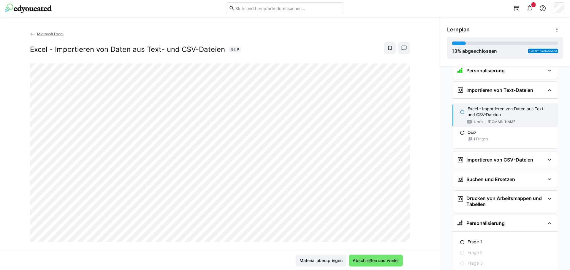
scroll to position [910, 0]
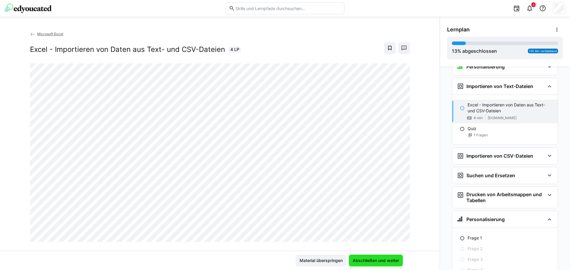
click at [383, 259] on span "Abschließen und weiter" at bounding box center [376, 261] width 48 height 6
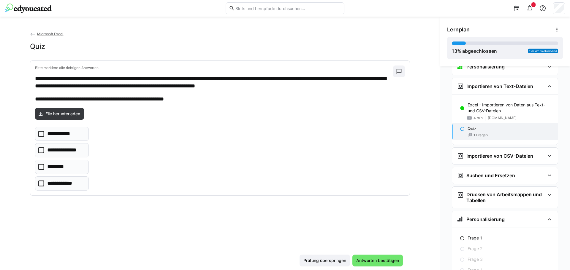
click at [461, 129] on eds-icon at bounding box center [462, 129] width 5 height 5
click at [40, 134] on icon at bounding box center [41, 134] width 6 height 6
click at [61, 113] on span "File herunterladen" at bounding box center [63, 114] width 37 height 6
click at [374, 261] on span "Antworten bestätigen" at bounding box center [377, 261] width 45 height 6
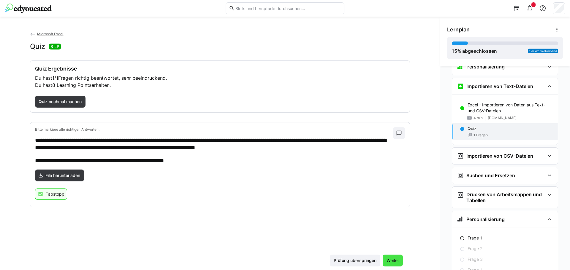
click at [390, 262] on span "Weiter" at bounding box center [393, 261] width 14 height 6
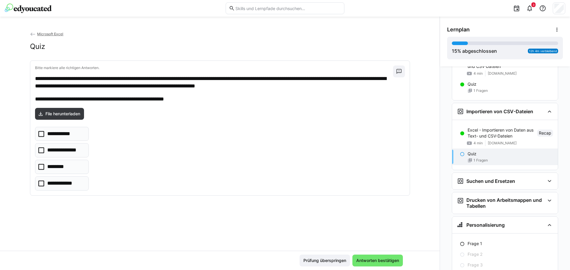
scroll to position [960, 0]
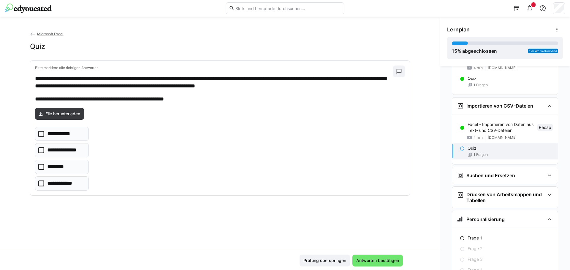
click at [488, 148] on div "Quiz" at bounding box center [510, 148] width 85 height 6
click at [39, 133] on icon at bounding box center [41, 134] width 6 height 6
click at [378, 262] on span "Antworten bestätigen" at bounding box center [377, 261] width 45 height 6
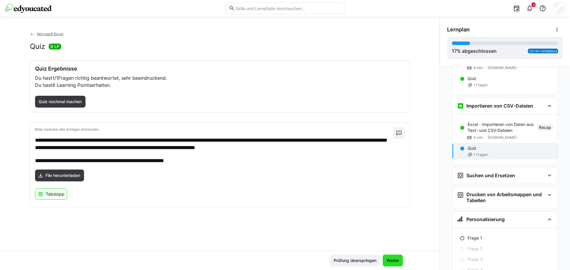
click at [394, 261] on span "Weiter" at bounding box center [393, 261] width 14 height 6
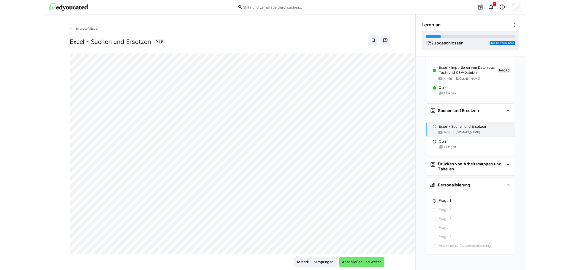
scroll to position [1010, 0]
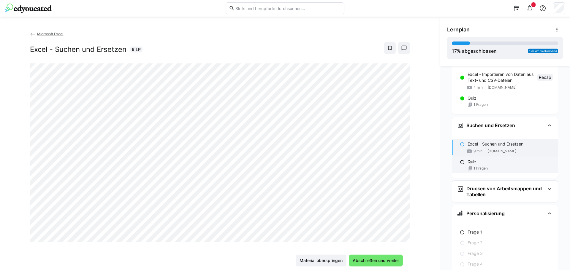
click at [482, 169] on span "1 Fragen" at bounding box center [480, 168] width 14 height 5
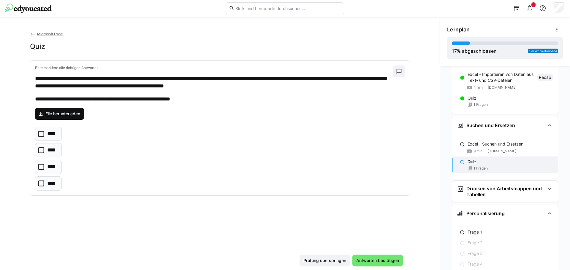
click at [70, 114] on span "File herunterladen" at bounding box center [63, 114] width 37 height 6
click at [42, 167] on icon at bounding box center [41, 167] width 6 height 6
click at [374, 262] on span "Antworten bestätigen" at bounding box center [377, 261] width 45 height 6
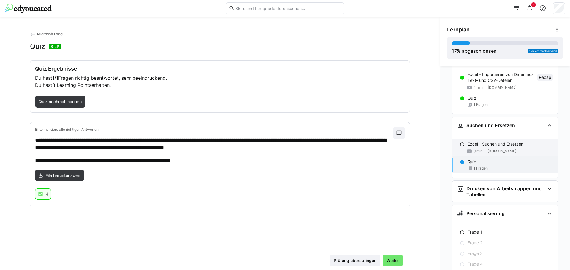
click at [469, 146] on p "Excel - Suchen und Ersetzen" at bounding box center [496, 144] width 56 height 6
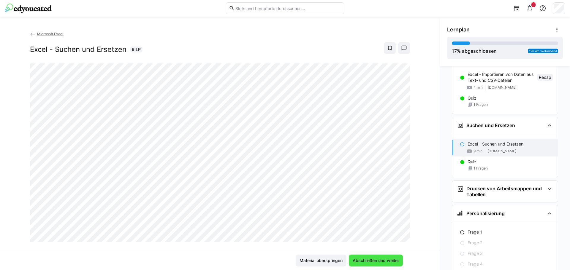
click at [384, 261] on span "Abschließen und weiter" at bounding box center [376, 261] width 48 height 6
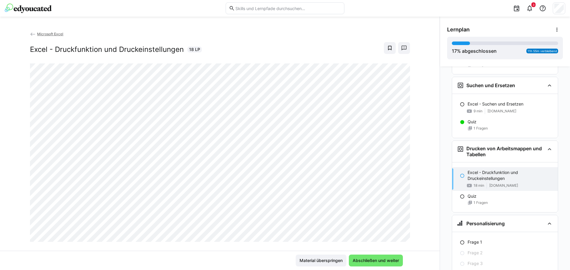
scroll to position [1054, 0]
